Goal: Navigation & Orientation: Find specific page/section

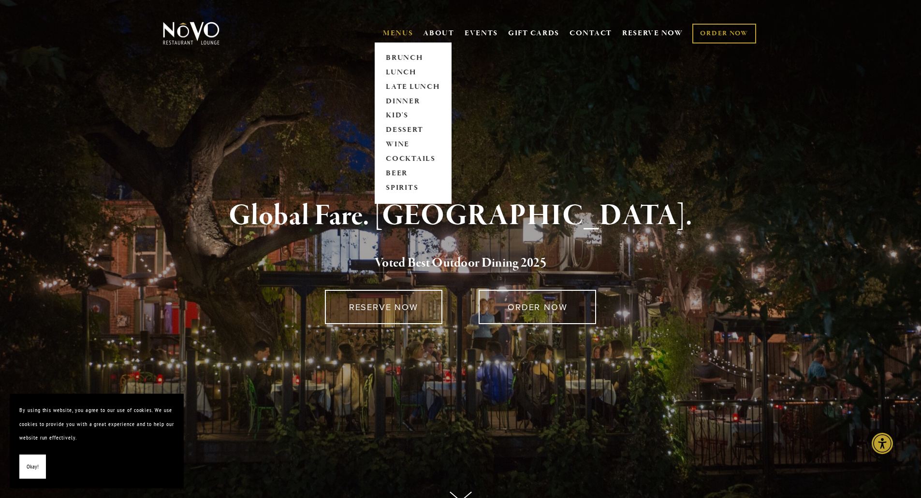
click at [402, 32] on link "MENUS" at bounding box center [398, 34] width 30 height 10
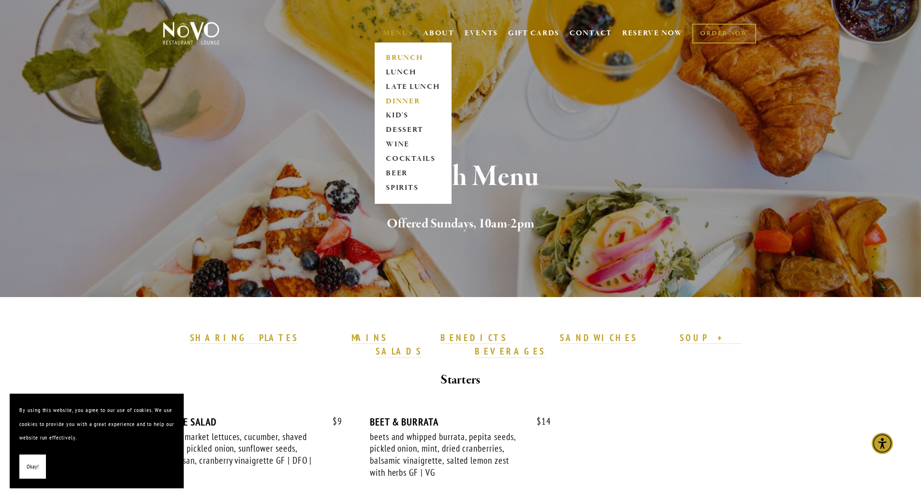
click at [402, 95] on link "DINNER" at bounding box center [413, 101] width 60 height 14
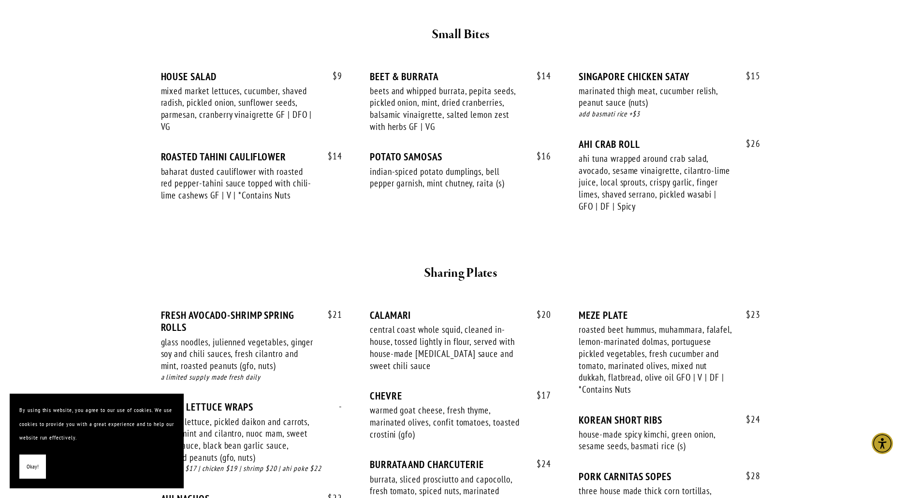
scroll to position [435, 0]
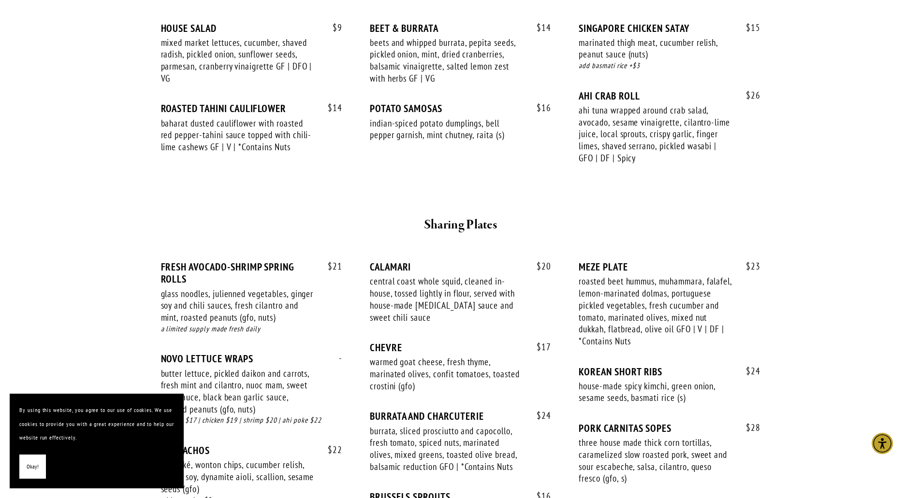
drag, startPoint x: 590, startPoint y: 262, endPoint x: 583, endPoint y: 257, distance: 8.6
drag, startPoint x: 583, startPoint y: 257, endPoint x: 511, endPoint y: 192, distance: 96.5
click at [511, 192] on div at bounding box center [461, 198] width 580 height 16
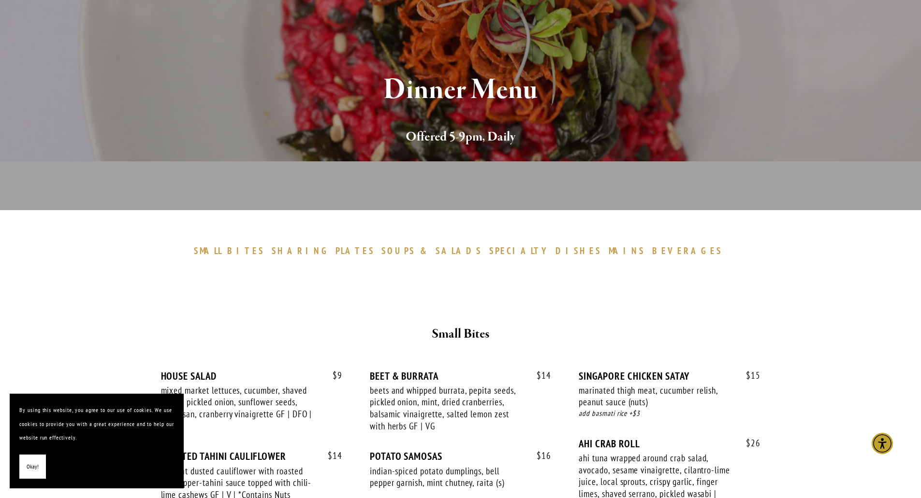
scroll to position [0, 0]
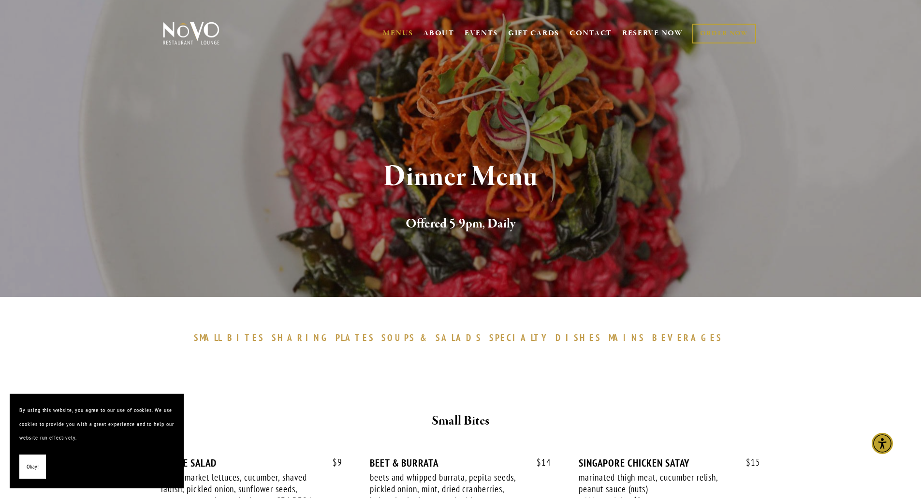
click at [202, 37] on img at bounding box center [191, 33] width 60 height 24
